Goal: Task Accomplishment & Management: Use online tool/utility

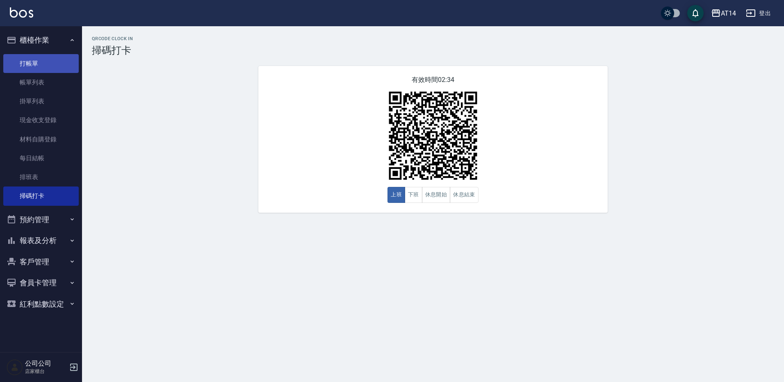
click at [61, 58] on link "打帳單" at bounding box center [40, 63] width 75 height 19
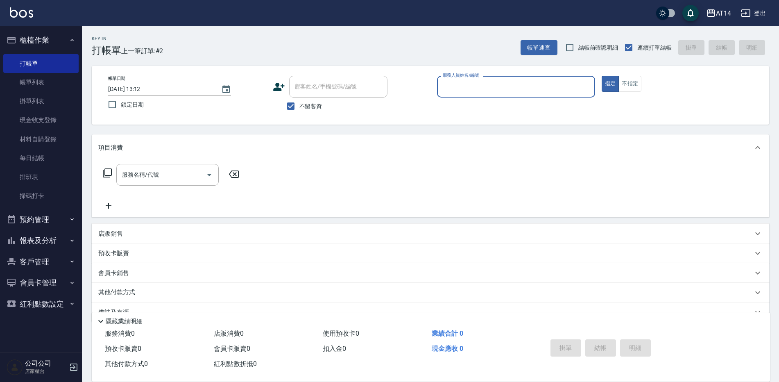
click at [473, 95] on div "服務人員姓名/編號" at bounding box center [516, 87] width 158 height 22
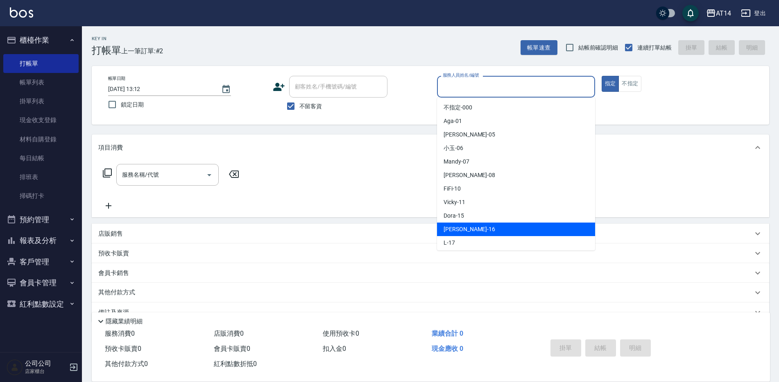
click at [467, 229] on div "[PERSON_NAME] -16" at bounding box center [516, 230] width 158 height 14
type input "[PERSON_NAME]-16"
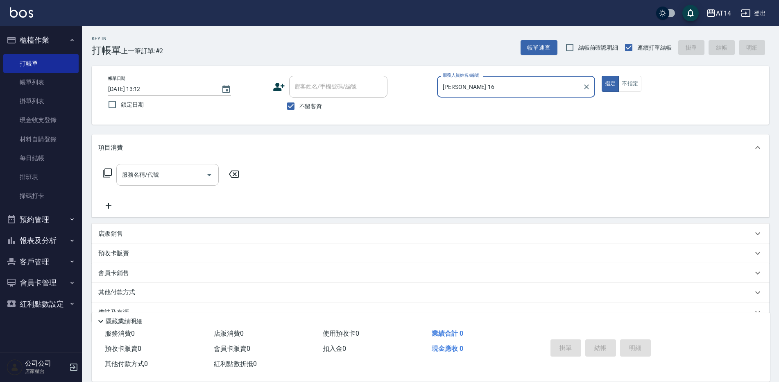
click at [192, 170] on input "服務名稱/代號" at bounding box center [161, 175] width 83 height 14
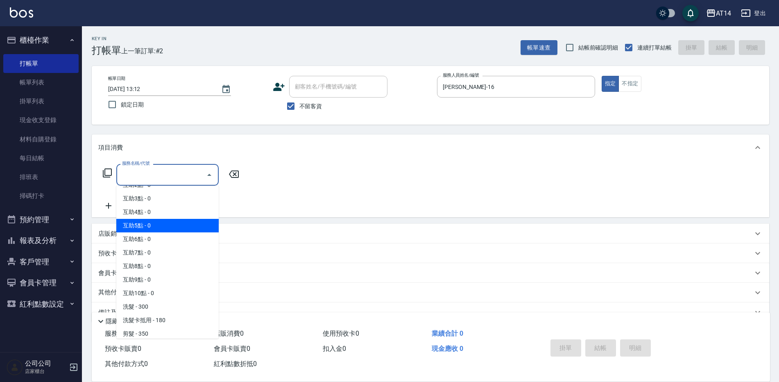
scroll to position [82, 0]
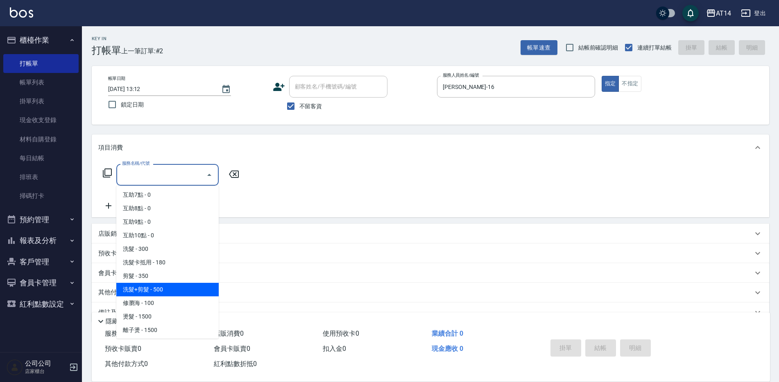
click at [173, 283] on span "洗髮+剪髮 - 500" at bounding box center [167, 290] width 102 height 14
type input "洗髮+剪髮(022)"
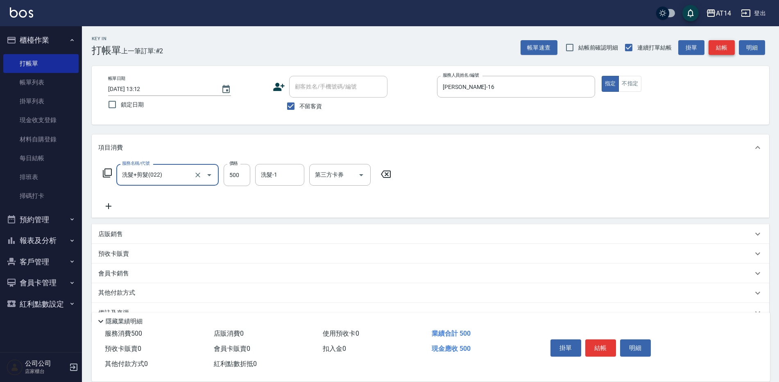
click at [721, 43] on button "結帳" at bounding box center [722, 47] width 26 height 15
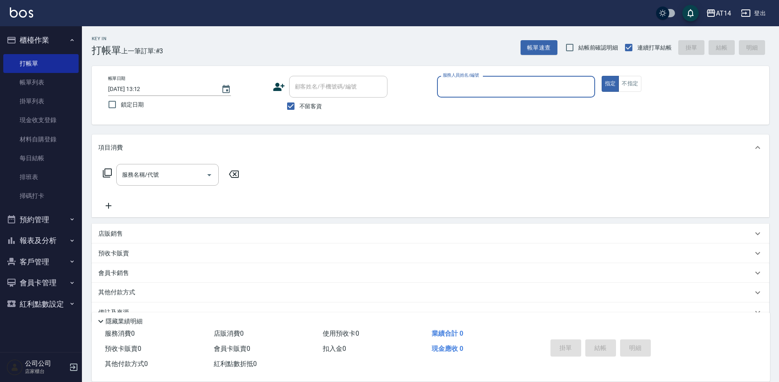
click at [465, 89] on input "服務人員姓名/編號" at bounding box center [516, 87] width 151 height 14
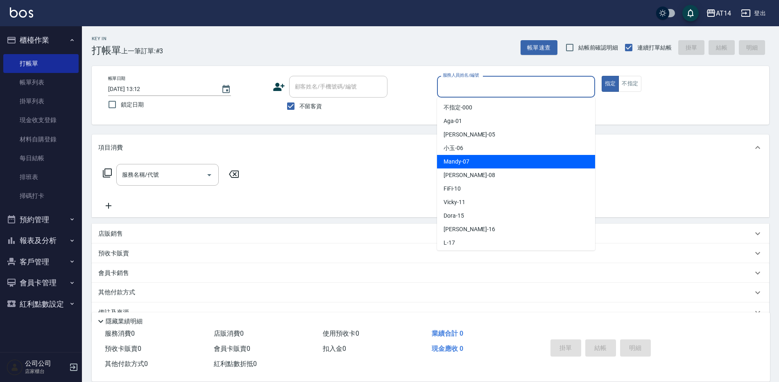
drag, startPoint x: 450, startPoint y: 164, endPoint x: 443, endPoint y: 168, distance: 7.0
click at [449, 165] on span "Mandy -07" at bounding box center [457, 161] width 26 height 9
type input "Mandy-07"
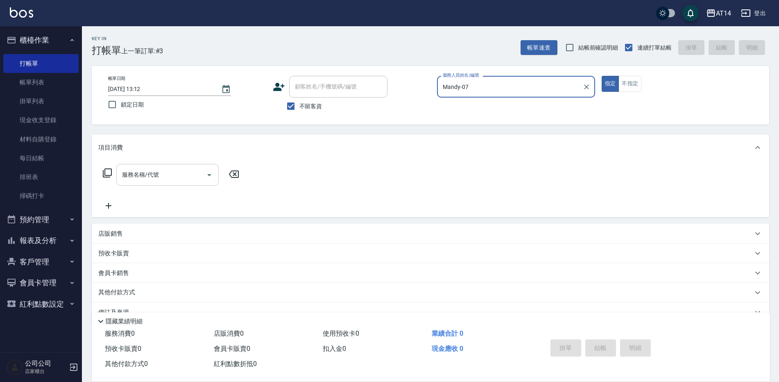
click at [208, 177] on icon "Open" at bounding box center [209, 175] width 10 height 10
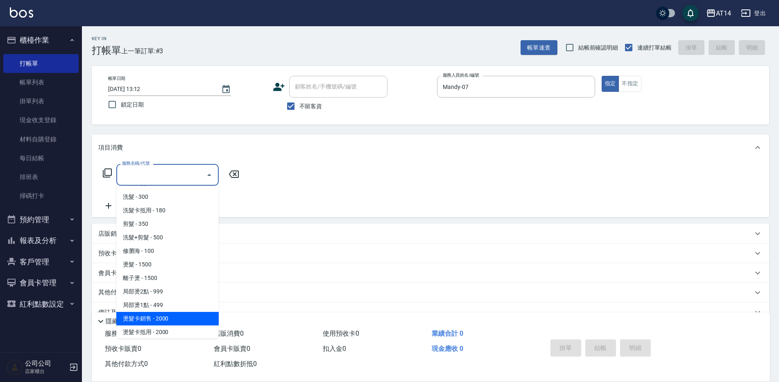
scroll to position [246, 0]
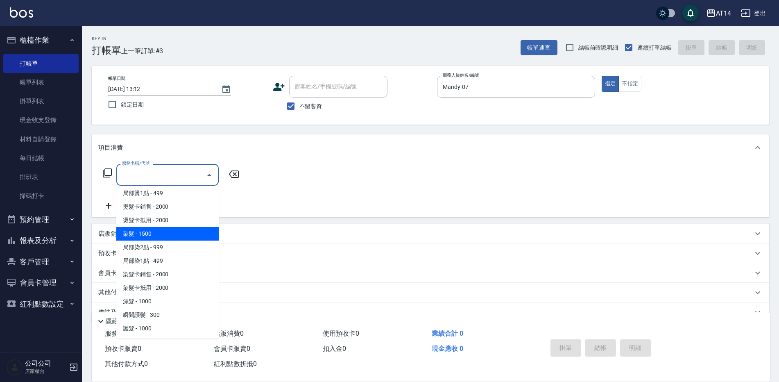
click at [175, 236] on span "染髮 - 1500" at bounding box center [167, 234] width 102 height 14
type input "染髮(041)"
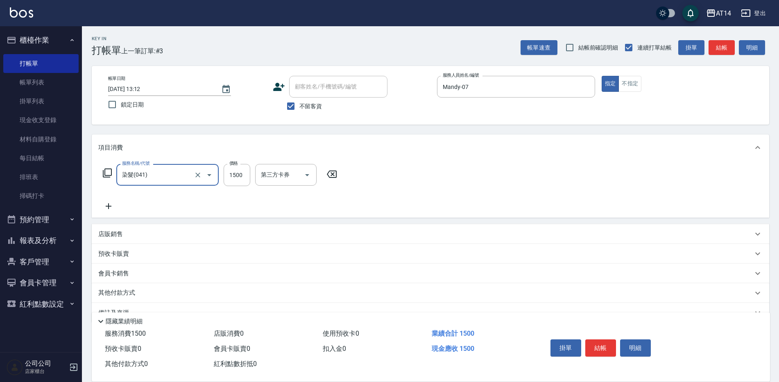
drag, startPoint x: 230, startPoint y: 179, endPoint x: 223, endPoint y: 184, distance: 9.1
click at [230, 179] on input "1500" at bounding box center [237, 175] width 27 height 22
type input "1800"
click at [138, 234] on div "店販銷售" at bounding box center [425, 234] width 655 height 9
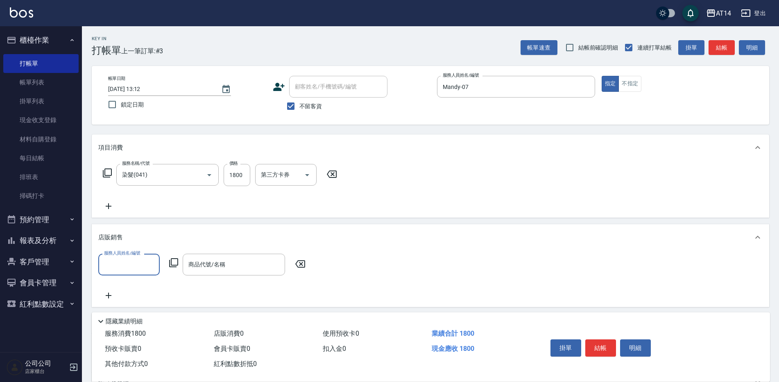
scroll to position [0, 0]
click at [125, 265] on input "服務人員姓名/編號" at bounding box center [129, 264] width 54 height 14
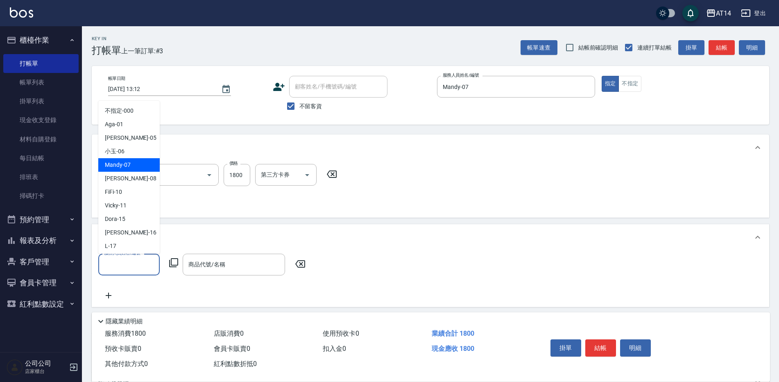
click at [123, 166] on span "Mandy -07" at bounding box center [118, 165] width 26 height 9
type input "Mandy-07"
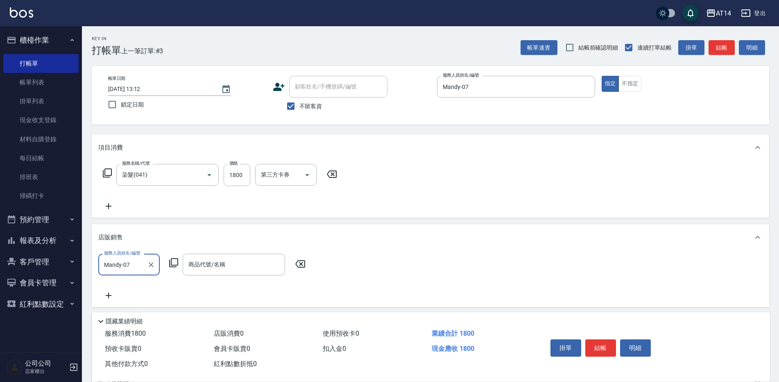
click at [174, 260] on icon at bounding box center [174, 263] width 10 height 10
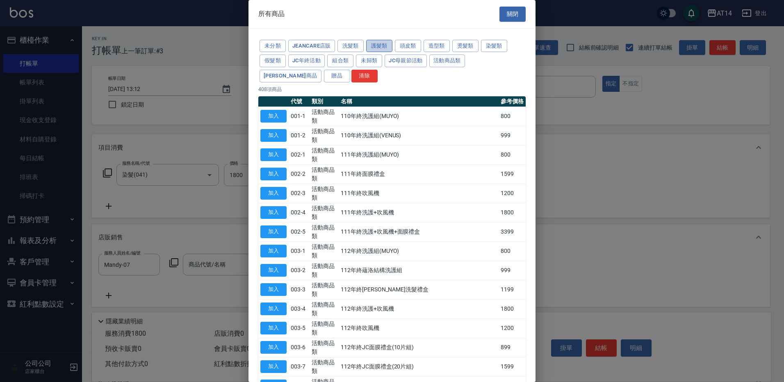
click at [380, 47] on button "護髮類" at bounding box center [379, 46] width 26 height 13
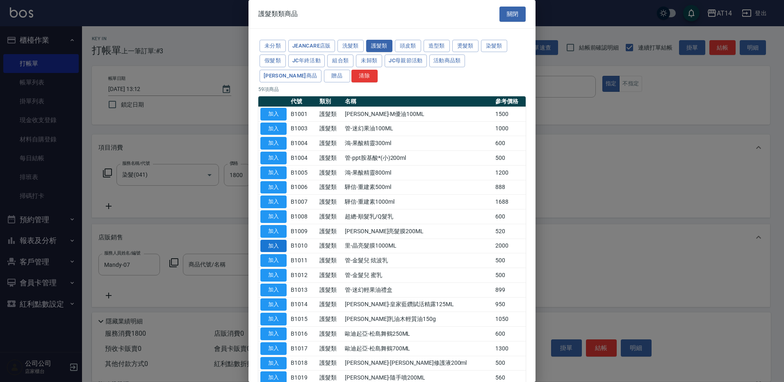
click at [279, 245] on button "加入" at bounding box center [273, 246] width 26 height 13
type input "里-晶亮髮膜1000ML"
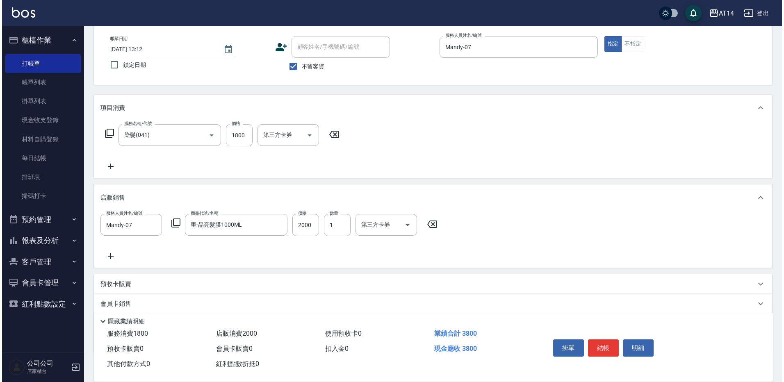
scroll to position [41, 0]
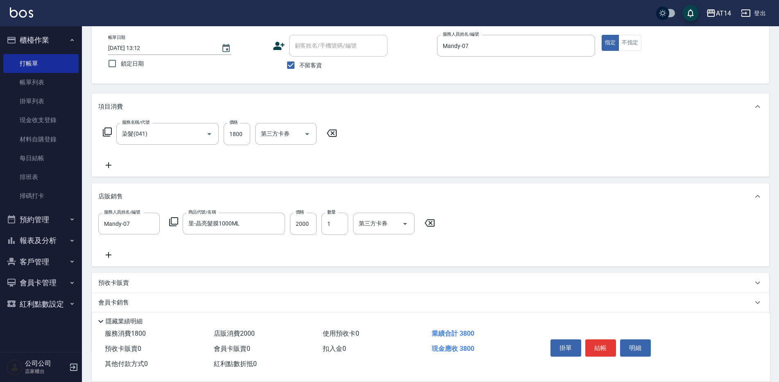
click at [110, 254] on icon at bounding box center [108, 255] width 20 height 10
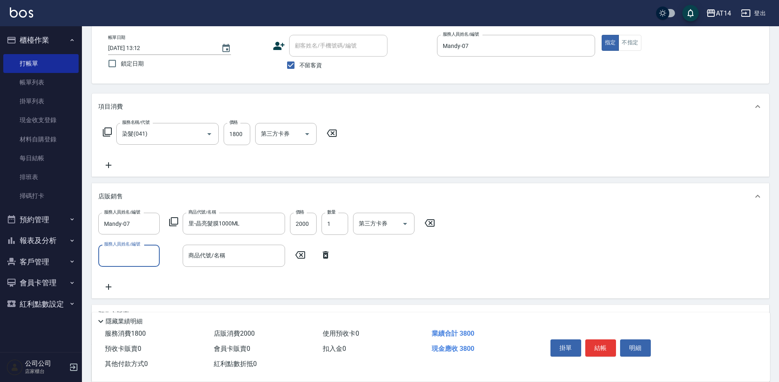
click at [124, 256] on input "服務人員姓名/編號" at bounding box center [129, 255] width 54 height 14
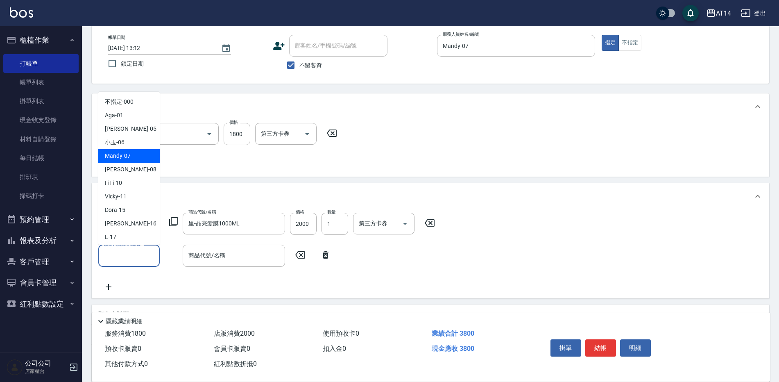
drag, startPoint x: 124, startPoint y: 160, endPoint x: 137, endPoint y: 170, distance: 16.3
click at [124, 161] on div "Mandy -07" at bounding box center [128, 156] width 61 height 14
type input "Mandy-07"
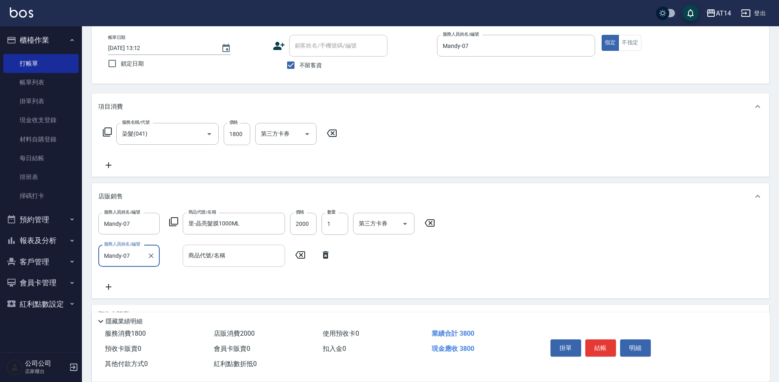
click at [208, 256] on div "商品代號/名稱 商品代號/名稱" at bounding box center [234, 256] width 102 height 22
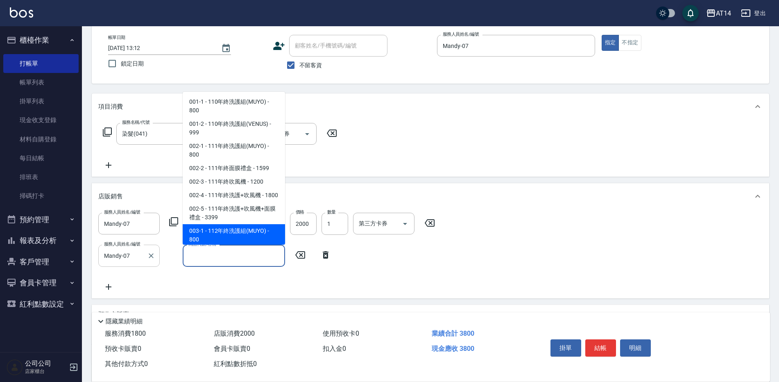
click at [159, 260] on div "Mandy-07 服務人員姓名/編號" at bounding box center [128, 256] width 61 height 22
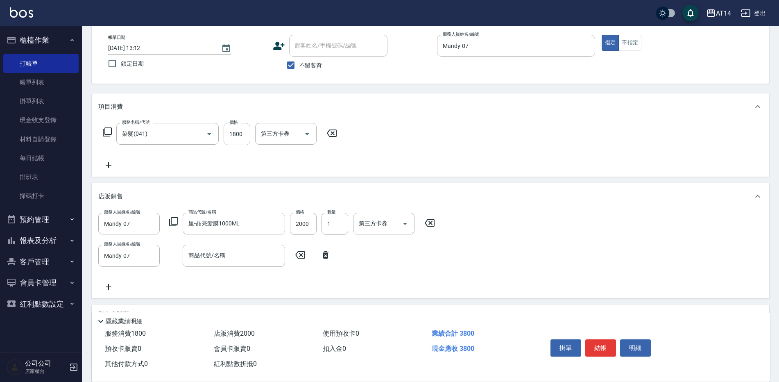
click at [175, 221] on icon at bounding box center [174, 222] width 10 height 10
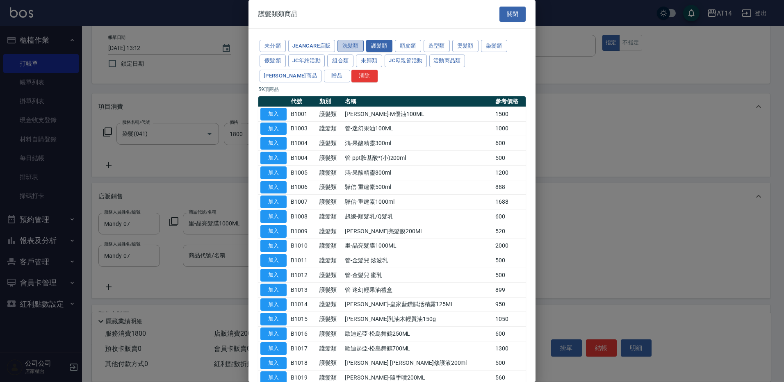
click at [349, 42] on button "洗髮類" at bounding box center [350, 46] width 26 height 13
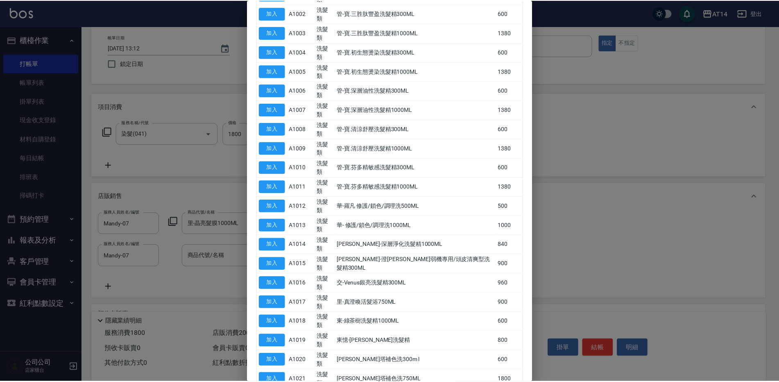
scroll to position [123, 0]
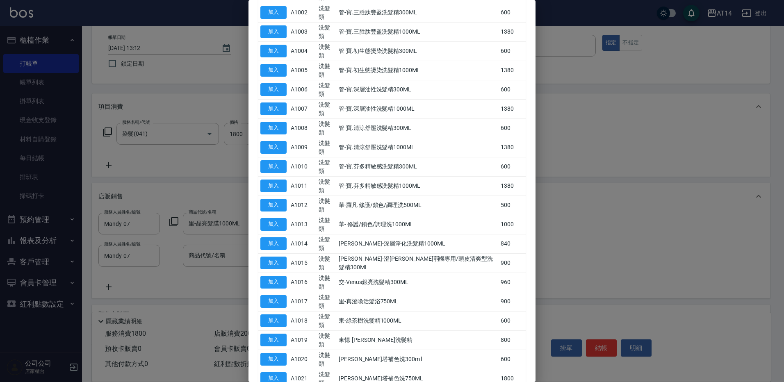
drag, startPoint x: 273, startPoint y: 327, endPoint x: 274, endPoint y: 332, distance: 5.1
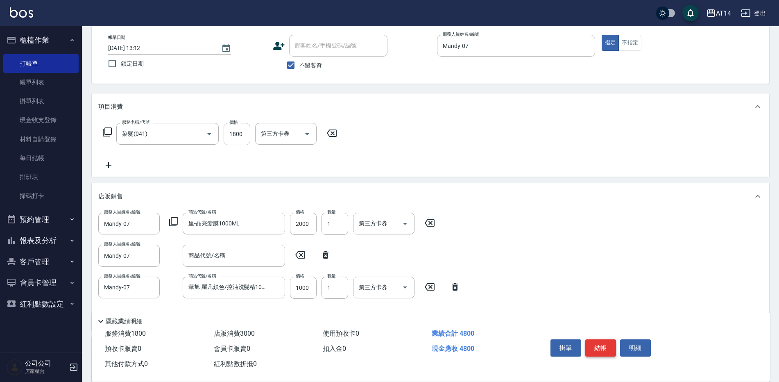
click at [595, 343] on button "結帳" at bounding box center [601, 347] width 31 height 17
click at [302, 254] on icon at bounding box center [300, 254] width 10 height 7
click at [327, 257] on icon at bounding box center [326, 254] width 6 height 7
type input "Mandy-07"
type input "華旭-羅凡鎖色/控油洗髮精1000ml"
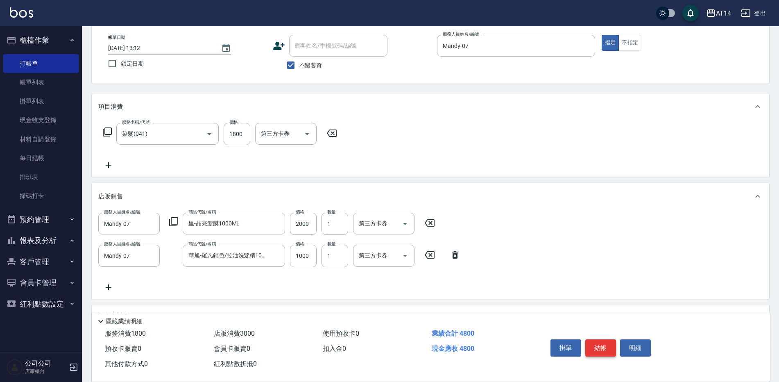
click at [602, 343] on button "結帳" at bounding box center [601, 347] width 31 height 17
type input "[DATE] 13:18"
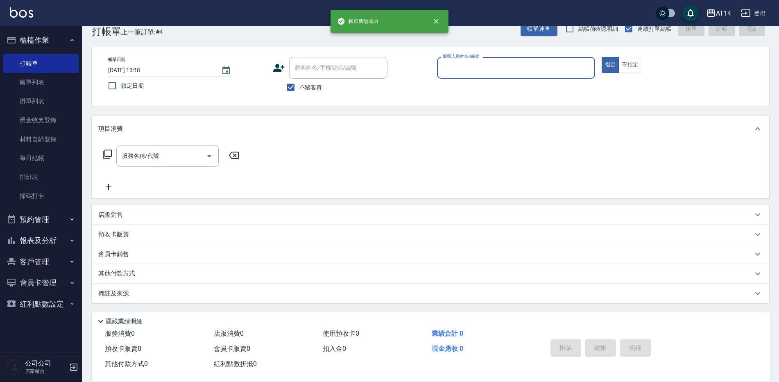
scroll to position [19, 0]
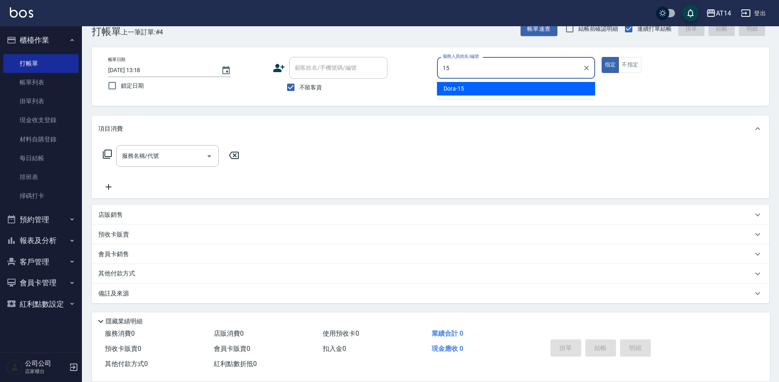
type input "Dora-15"
type button "true"
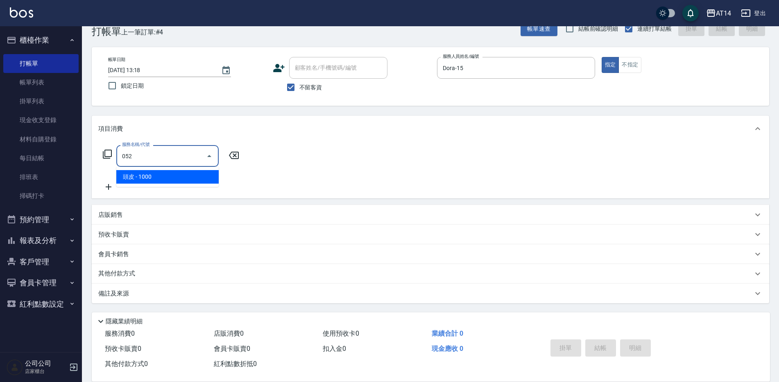
type input "頭皮(052)"
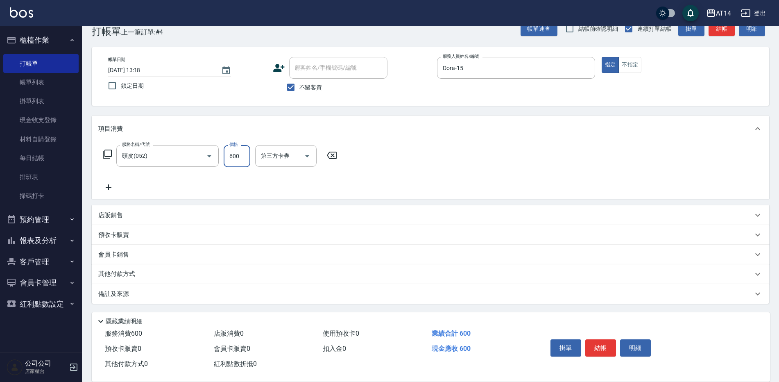
type input "600"
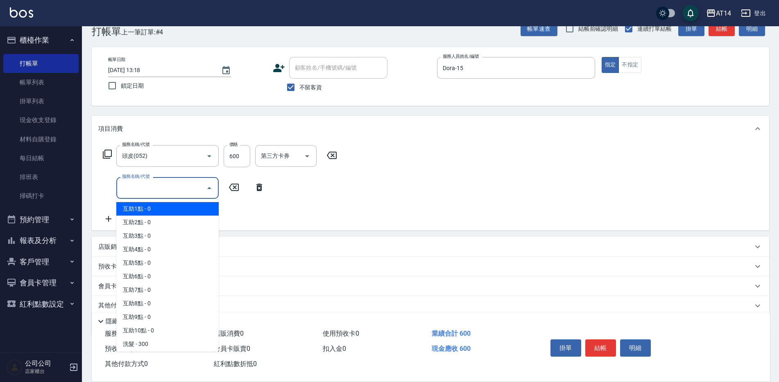
drag, startPoint x: 181, startPoint y: 184, endPoint x: 182, endPoint y: 192, distance: 7.4
click at [181, 184] on input "服務名稱/代號" at bounding box center [161, 188] width 83 height 14
click at [184, 209] on span "互助1點 - 0" at bounding box center [167, 209] width 102 height 14
type input "互助1點(001)"
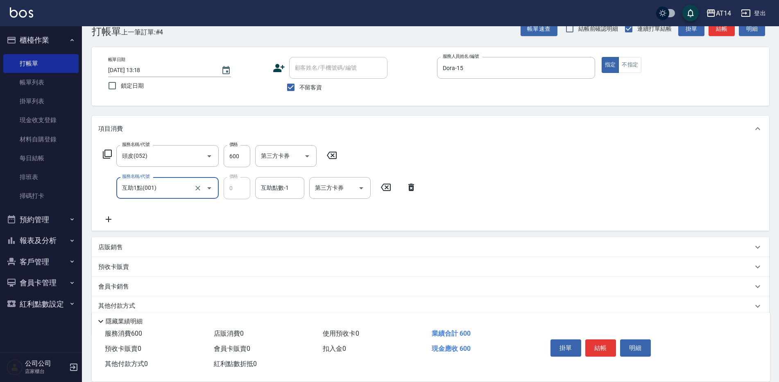
click at [108, 216] on icon at bounding box center [108, 219] width 20 height 10
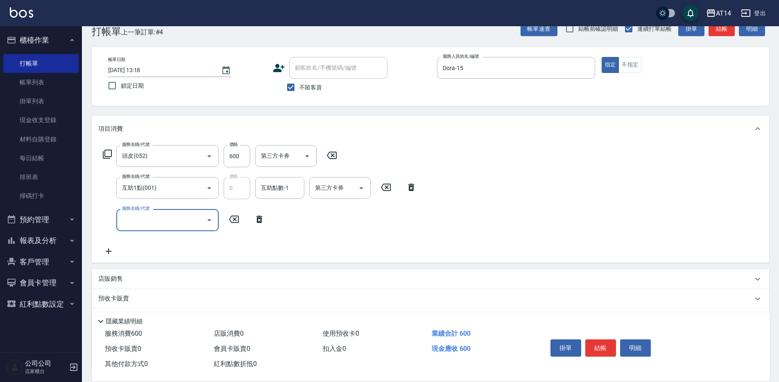
click at [168, 216] on input "服務名稱/代號" at bounding box center [161, 220] width 83 height 14
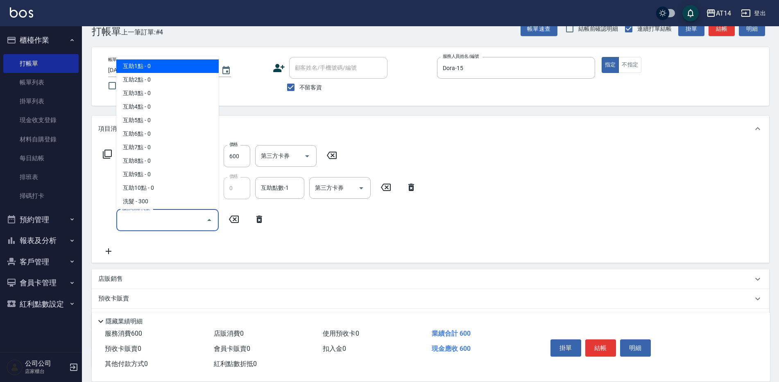
click at [184, 63] on span "互助1點 - 0" at bounding box center [167, 66] width 102 height 14
type input "互助1點(001)"
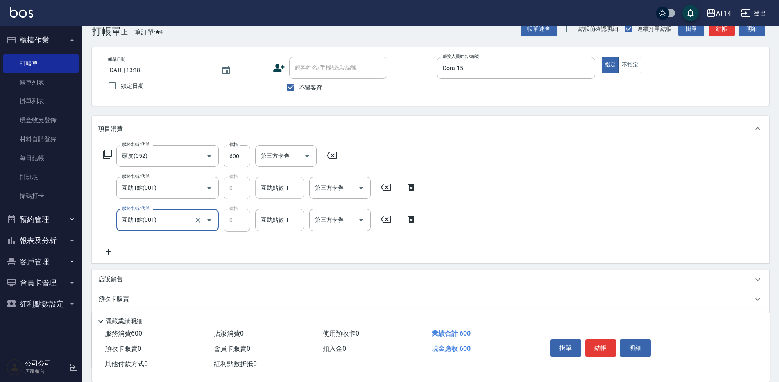
click at [270, 196] on div "互助點數-1" at bounding box center [279, 188] width 49 height 22
type input "蘇逸婕-66"
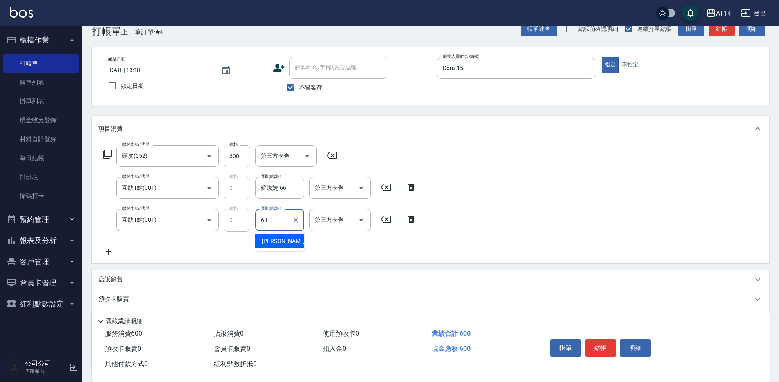
type input "[PERSON_NAME]-63"
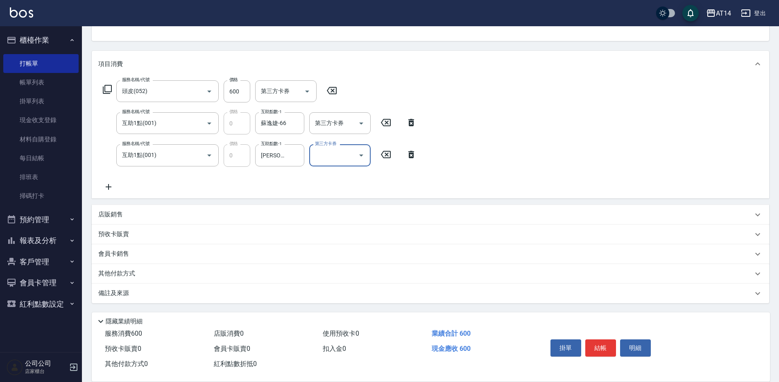
click at [280, 292] on div "備註及來源" at bounding box center [425, 293] width 655 height 9
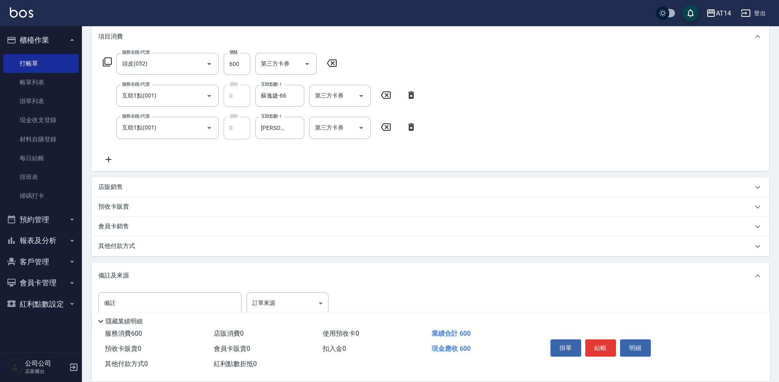
scroll to position [139, 0]
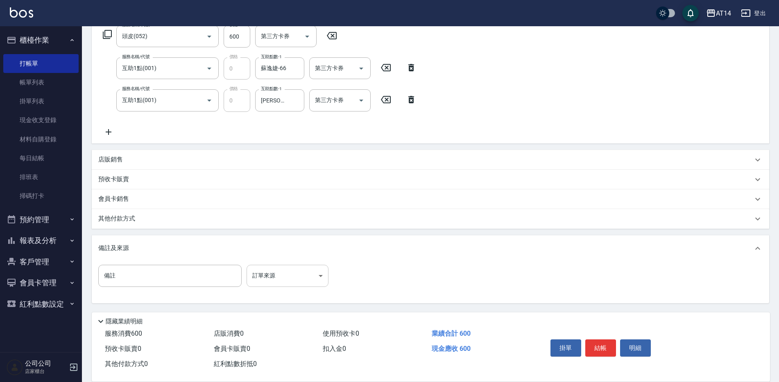
click at [306, 280] on body "AT14 登出 櫃檯作業 打帳單 帳單列表 掛單列表 現金收支登錄 材料自購登錄 每日結帳 排班表 掃碼打卡 預約管理 預約管理 單日預約紀錄 單週預約紀錄 …" at bounding box center [389, 121] width 779 height 520
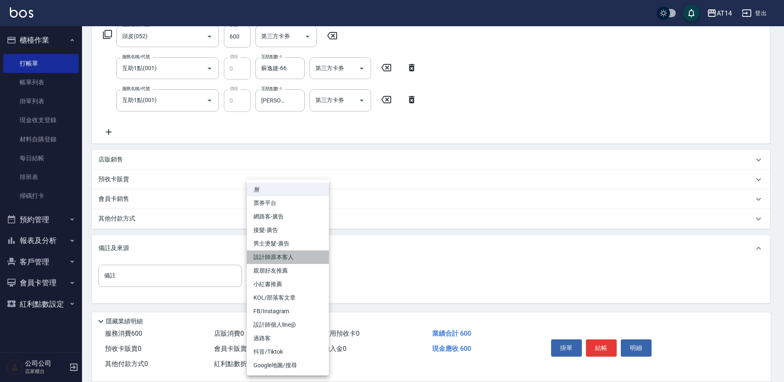
click at [309, 254] on li "設計師原本客人" at bounding box center [288, 257] width 82 height 14
type input "設計師原本客人"
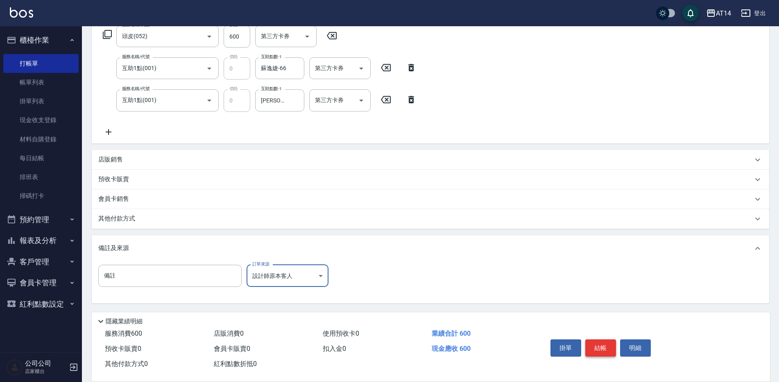
click at [611, 349] on button "結帳" at bounding box center [601, 347] width 31 height 17
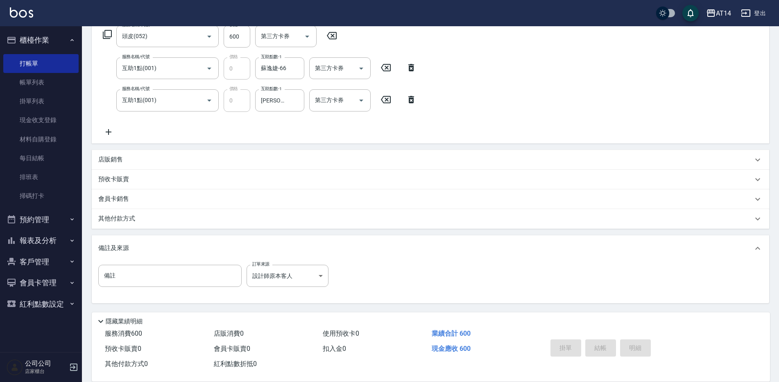
type input "[DATE] 13:41"
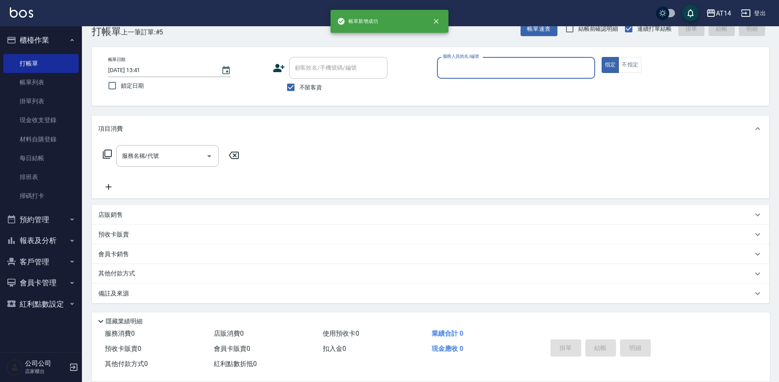
scroll to position [19, 0]
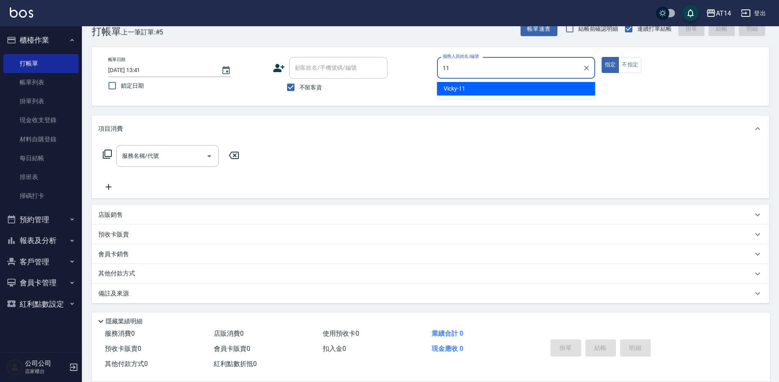
type input "Vicky-11"
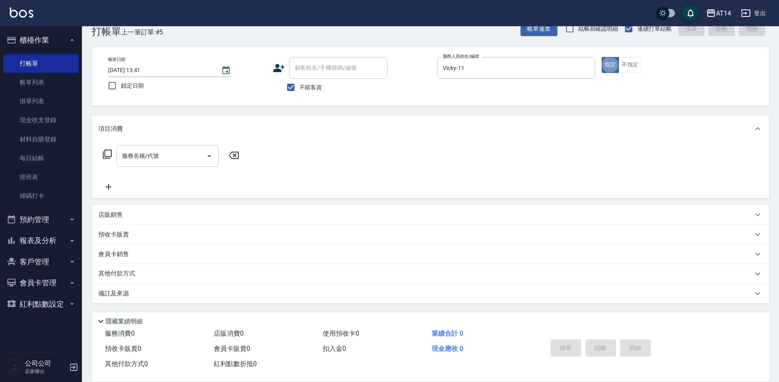
click at [195, 164] on div "服務名稱/代號" at bounding box center [167, 156] width 102 height 22
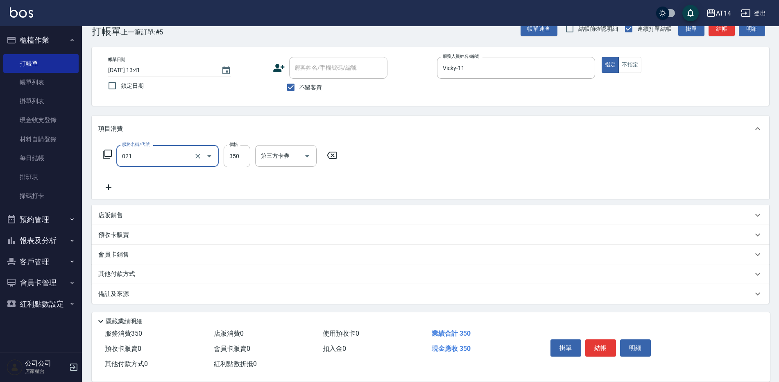
type input "剪髮(021)"
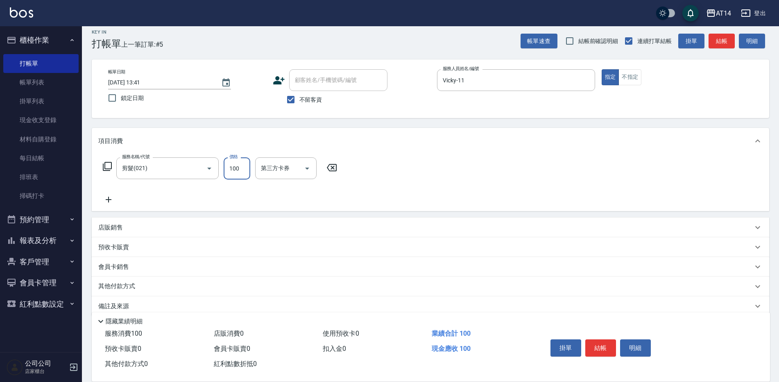
scroll to position [0, 0]
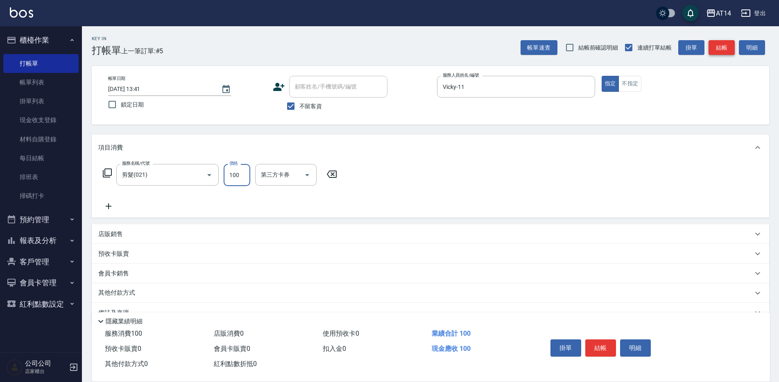
type input "100"
drag, startPoint x: 726, startPoint y: 42, endPoint x: 718, endPoint y: 47, distance: 9.9
click at [725, 44] on button "結帳" at bounding box center [722, 47] width 26 height 15
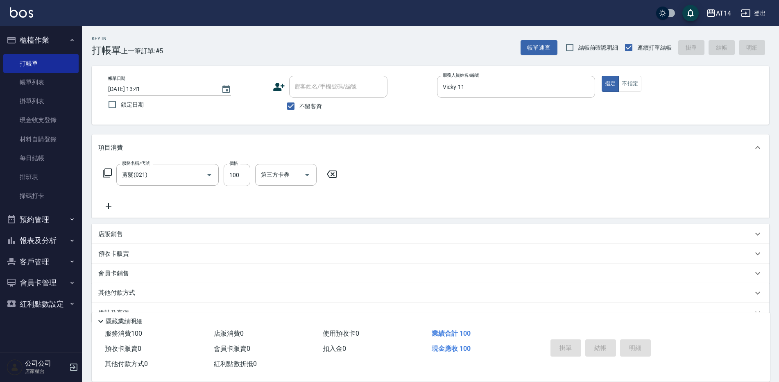
type input "[DATE] 13:44"
click at [451, 87] on input "服務人員姓名/編號" at bounding box center [516, 87] width 151 height 14
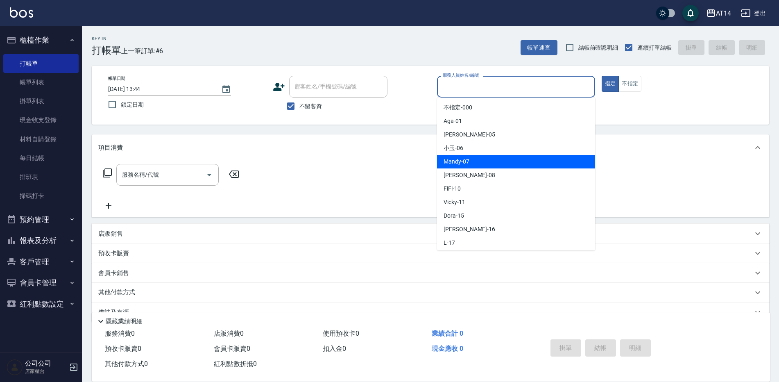
click at [460, 162] on span "Mandy -07" at bounding box center [457, 161] width 26 height 9
type input "Mandy-07"
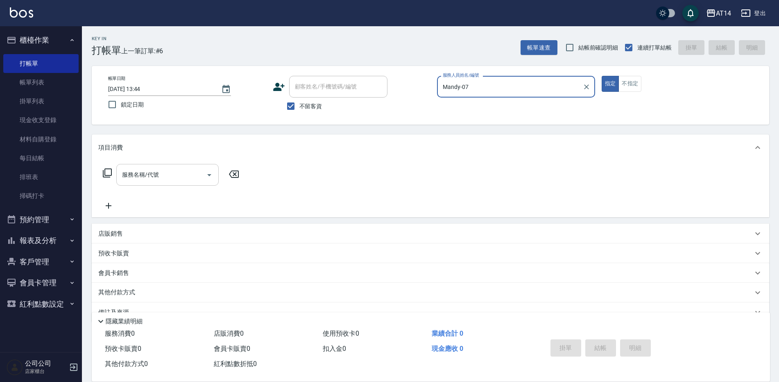
click at [208, 175] on icon "Open" at bounding box center [209, 175] width 10 height 10
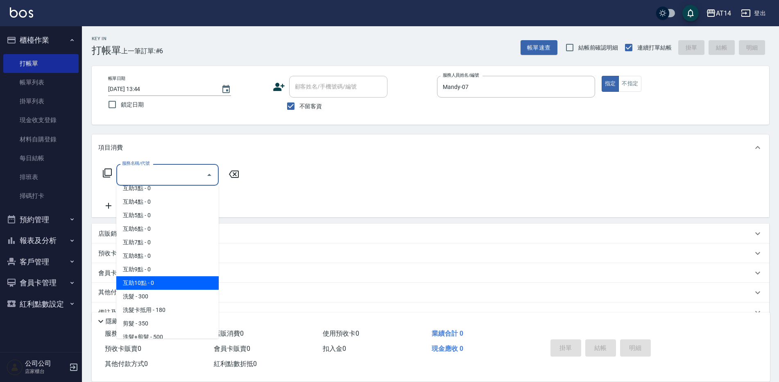
scroll to position [82, 0]
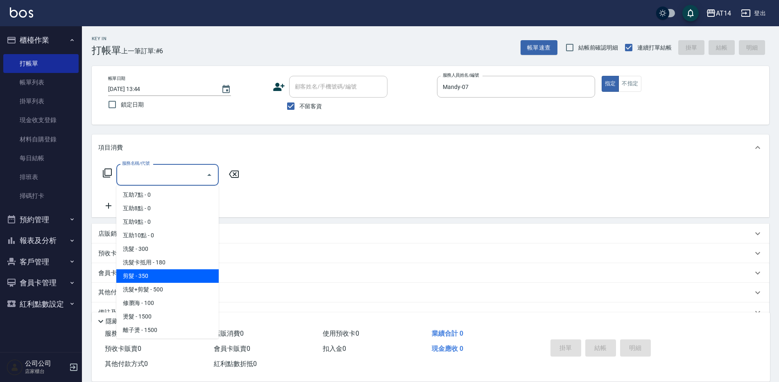
click at [170, 280] on span "剪髮 - 350" at bounding box center [167, 276] width 102 height 14
type input "剪髮(021)"
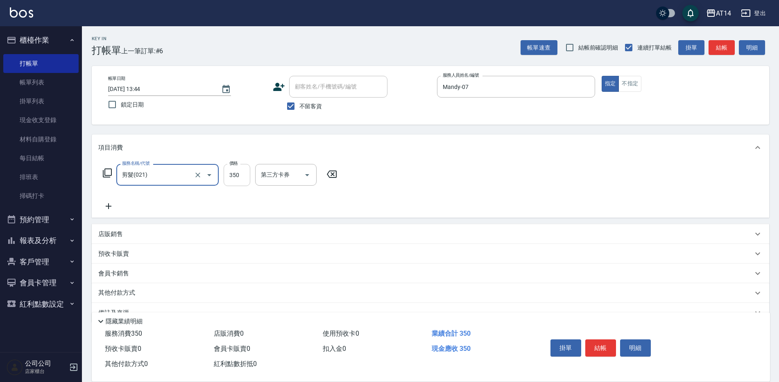
click at [234, 182] on input "350" at bounding box center [237, 175] width 27 height 22
type input "400"
drag, startPoint x: 569, startPoint y: 371, endPoint x: 597, endPoint y: 345, distance: 38.3
click at [600, 345] on button "結帳" at bounding box center [601, 347] width 31 height 17
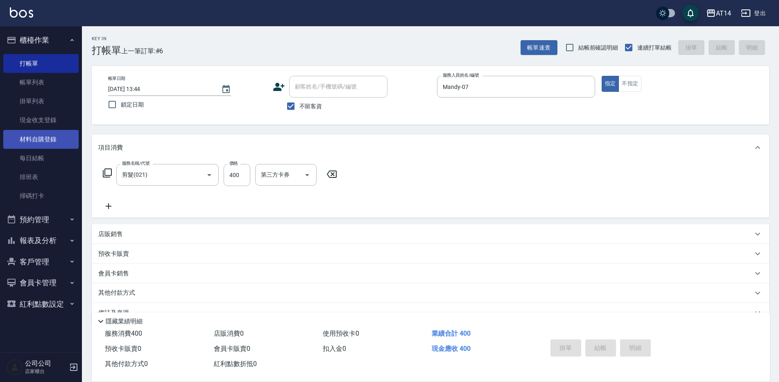
type input "[DATE] 13:56"
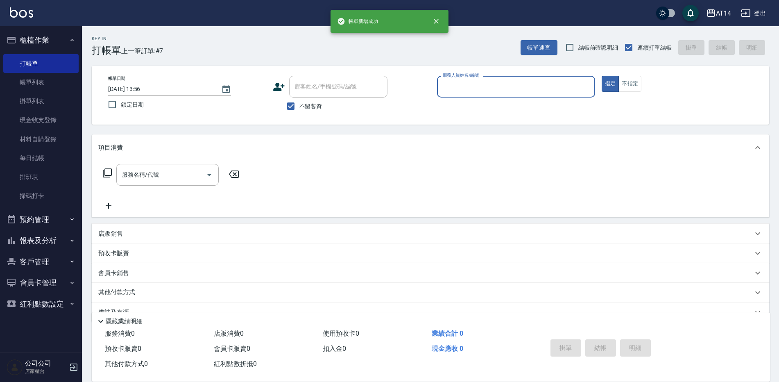
click at [542, 91] on input "服務人員姓名/編號" at bounding box center [516, 87] width 151 height 14
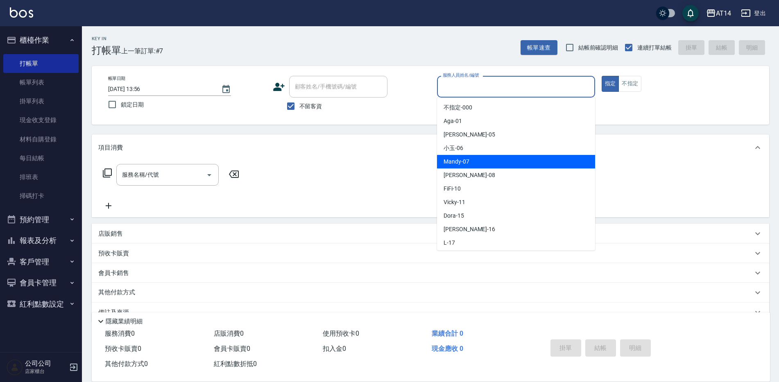
click at [462, 162] on span "Mandy -07" at bounding box center [457, 161] width 26 height 9
type input "Mandy-07"
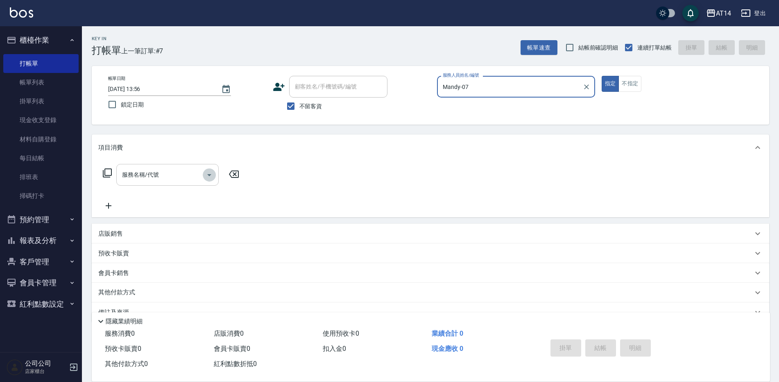
click at [209, 172] on icon "Open" at bounding box center [209, 175] width 10 height 10
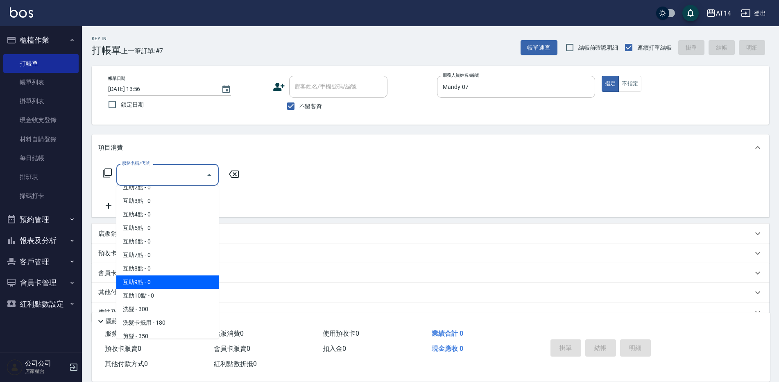
scroll to position [41, 0]
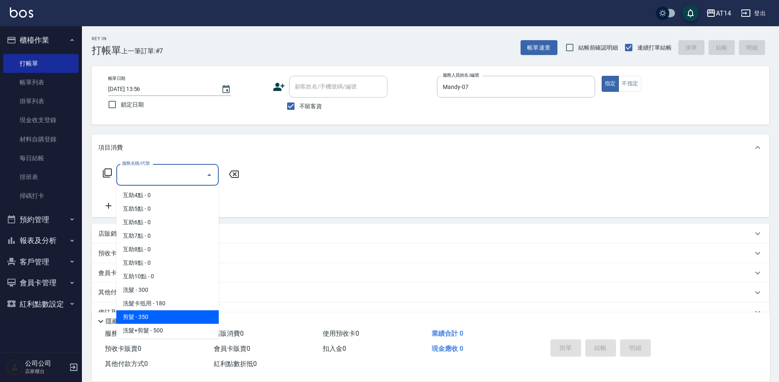
click at [149, 317] on span "剪髮 - 350" at bounding box center [167, 317] width 102 height 14
type input "剪髮(021)"
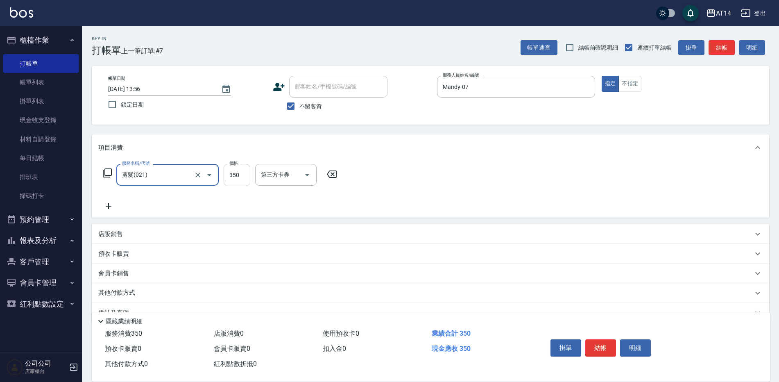
click at [230, 180] on input "350" at bounding box center [237, 175] width 27 height 22
type input "100"
click at [607, 343] on button "結帳" at bounding box center [601, 347] width 31 height 17
